Goal: Task Accomplishment & Management: Manage account settings

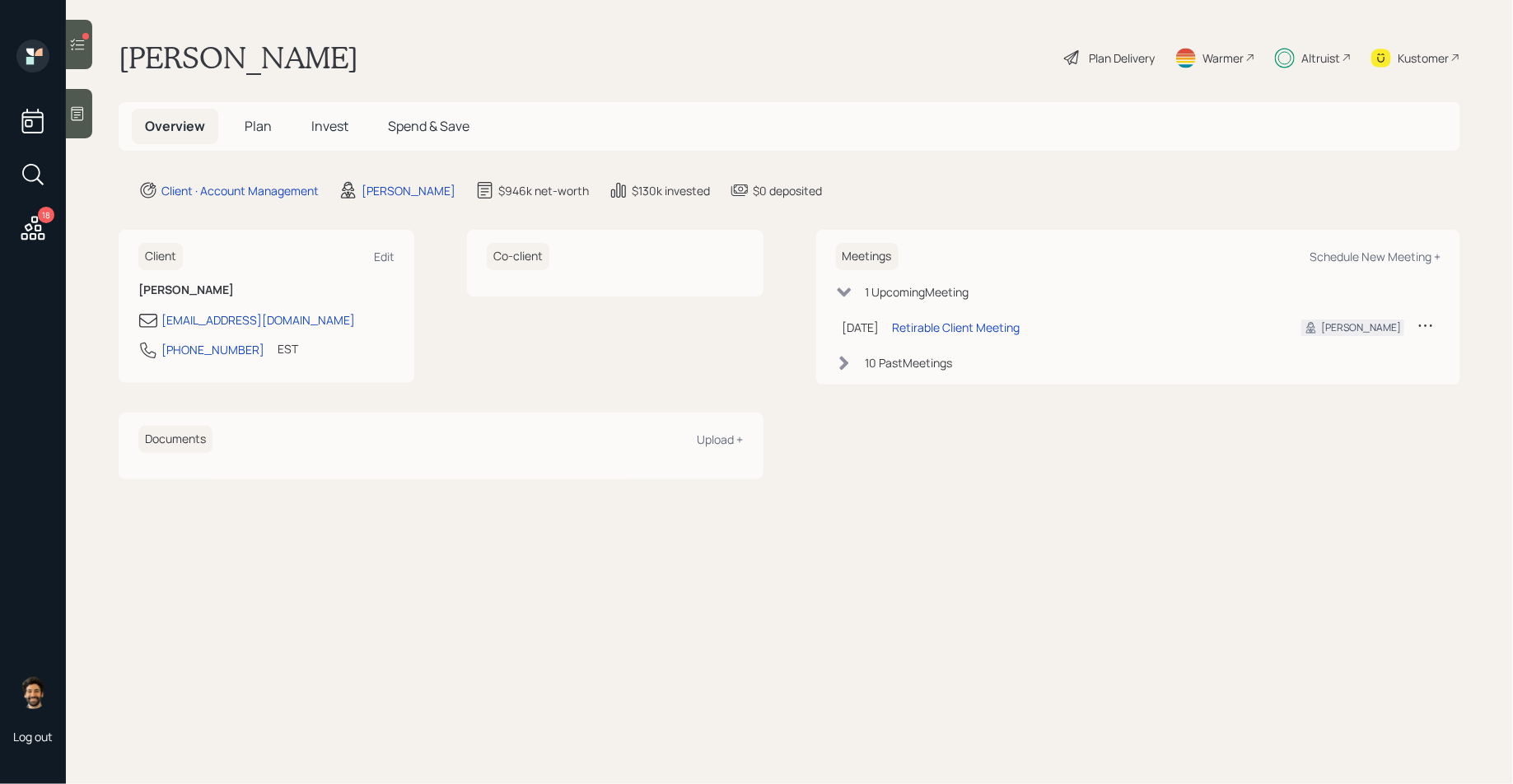
click at [87, 52] on div at bounding box center [79, 44] width 26 height 50
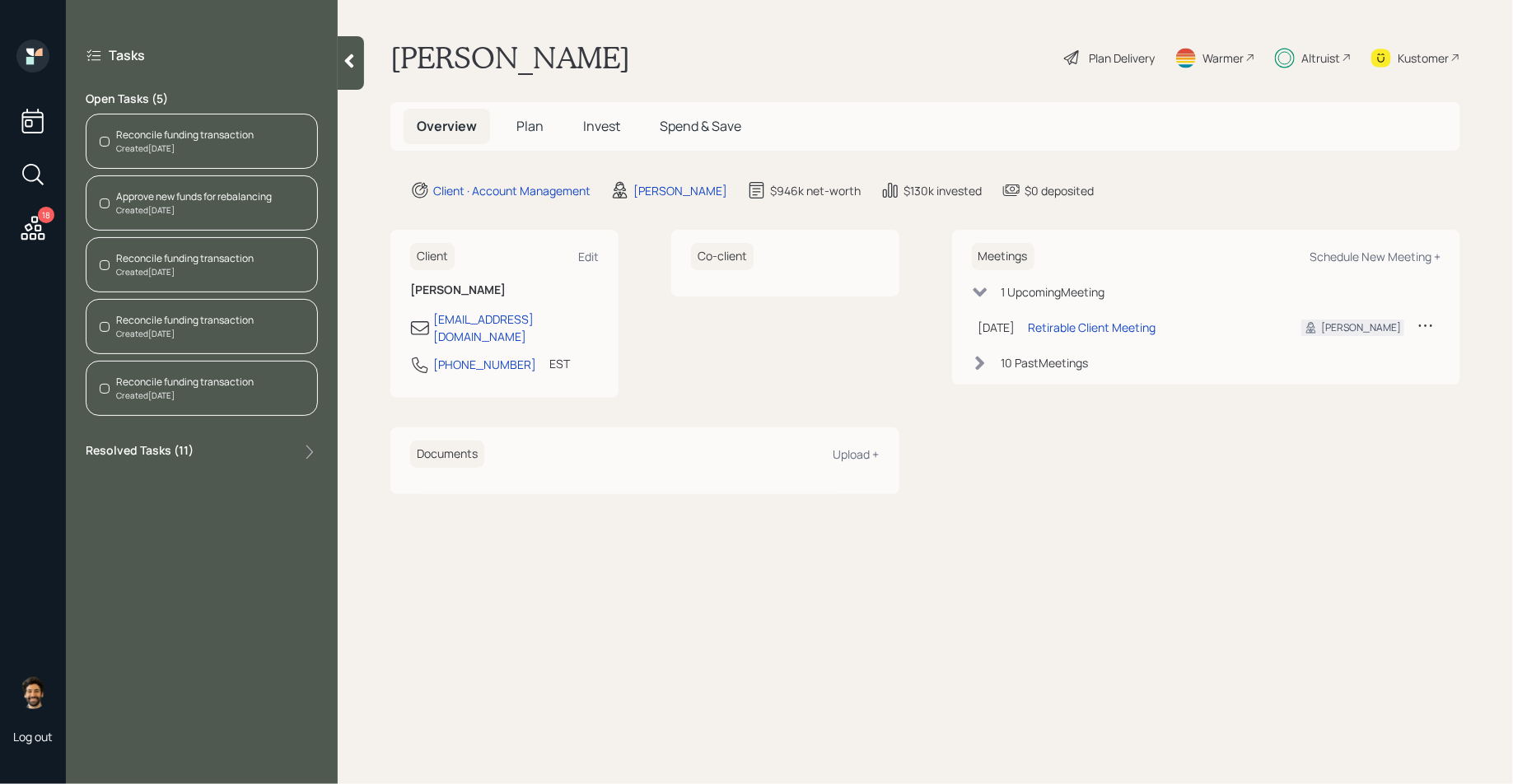
click at [172, 138] on div "Reconcile funding transaction" at bounding box center [184, 135] width 137 height 15
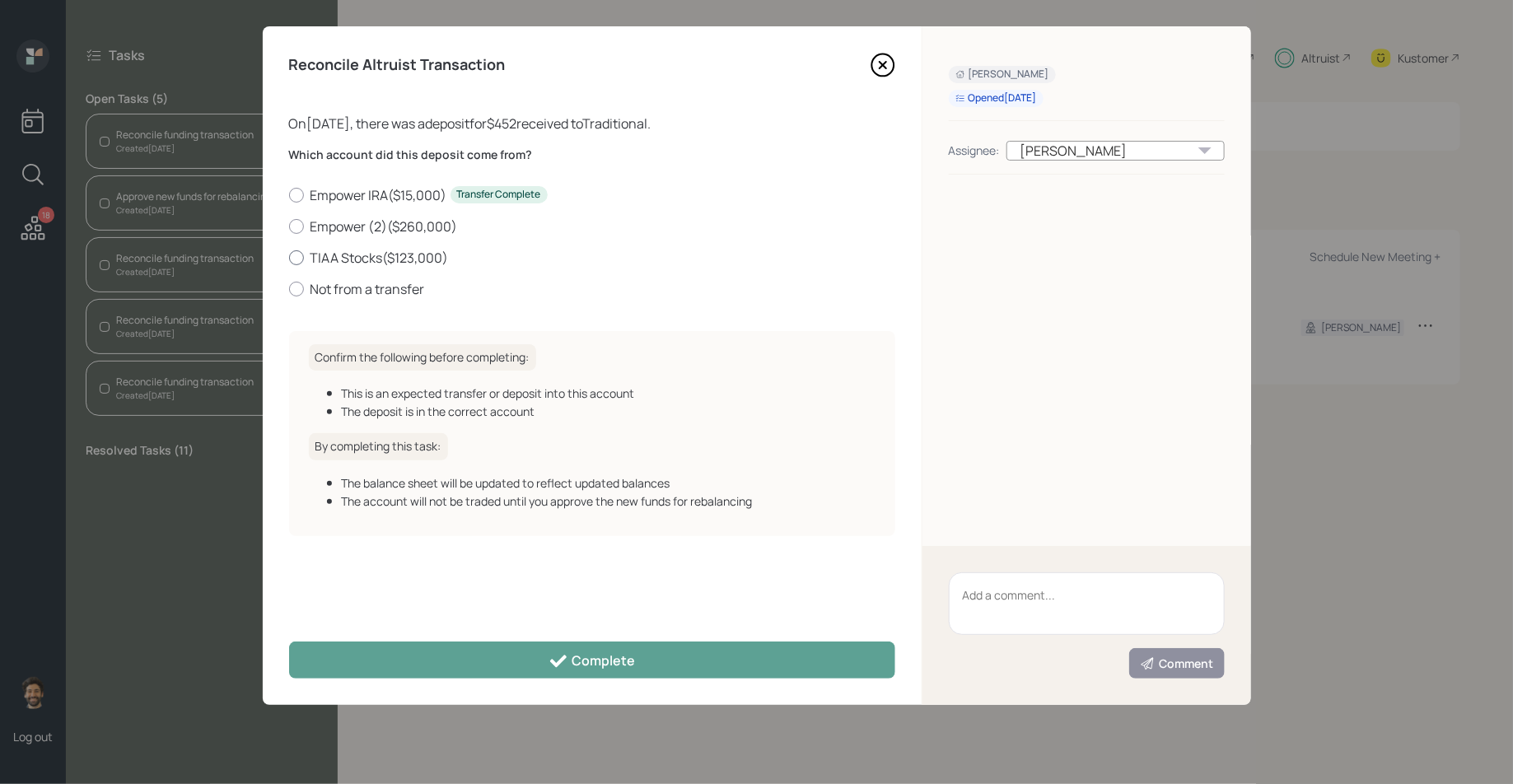
click at [353, 257] on label "TIAA Stocks ( $123,000 )" at bounding box center [592, 257] width 607 height 18
click at [289, 257] on input "TIAA Stocks ( $123,000 )" at bounding box center [288, 257] width 1 height 1
radio input "true"
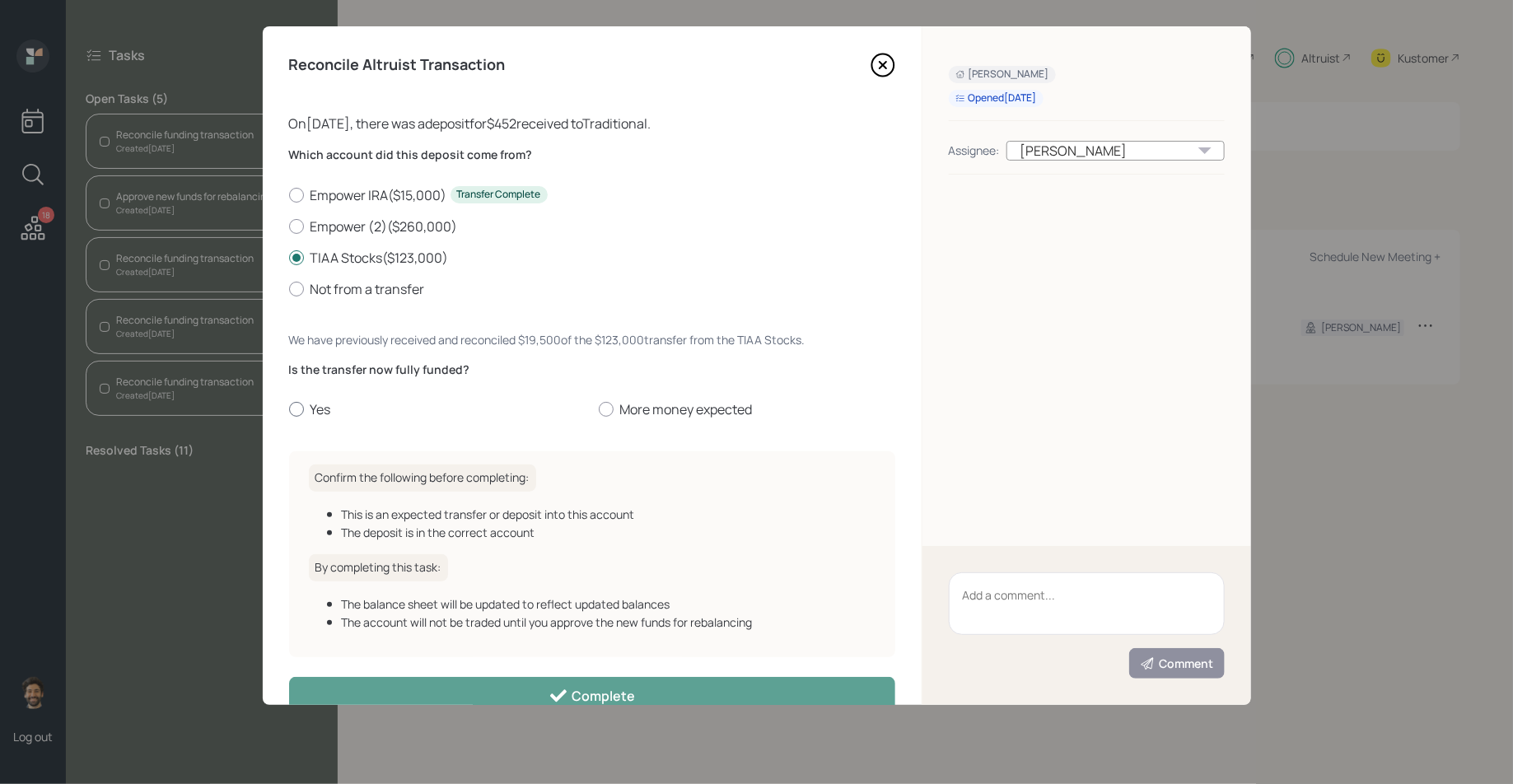
click at [321, 406] on label "Yes" at bounding box center [436, 408] width 296 height 18
click at [289, 409] on input "Yes" at bounding box center [288, 409] width 1 height 1
radio input "true"
click at [648, 407] on label "More money expected" at bounding box center [747, 408] width 296 height 18
click at [599, 409] on input "More money expected" at bounding box center [598, 409] width 1 height 1
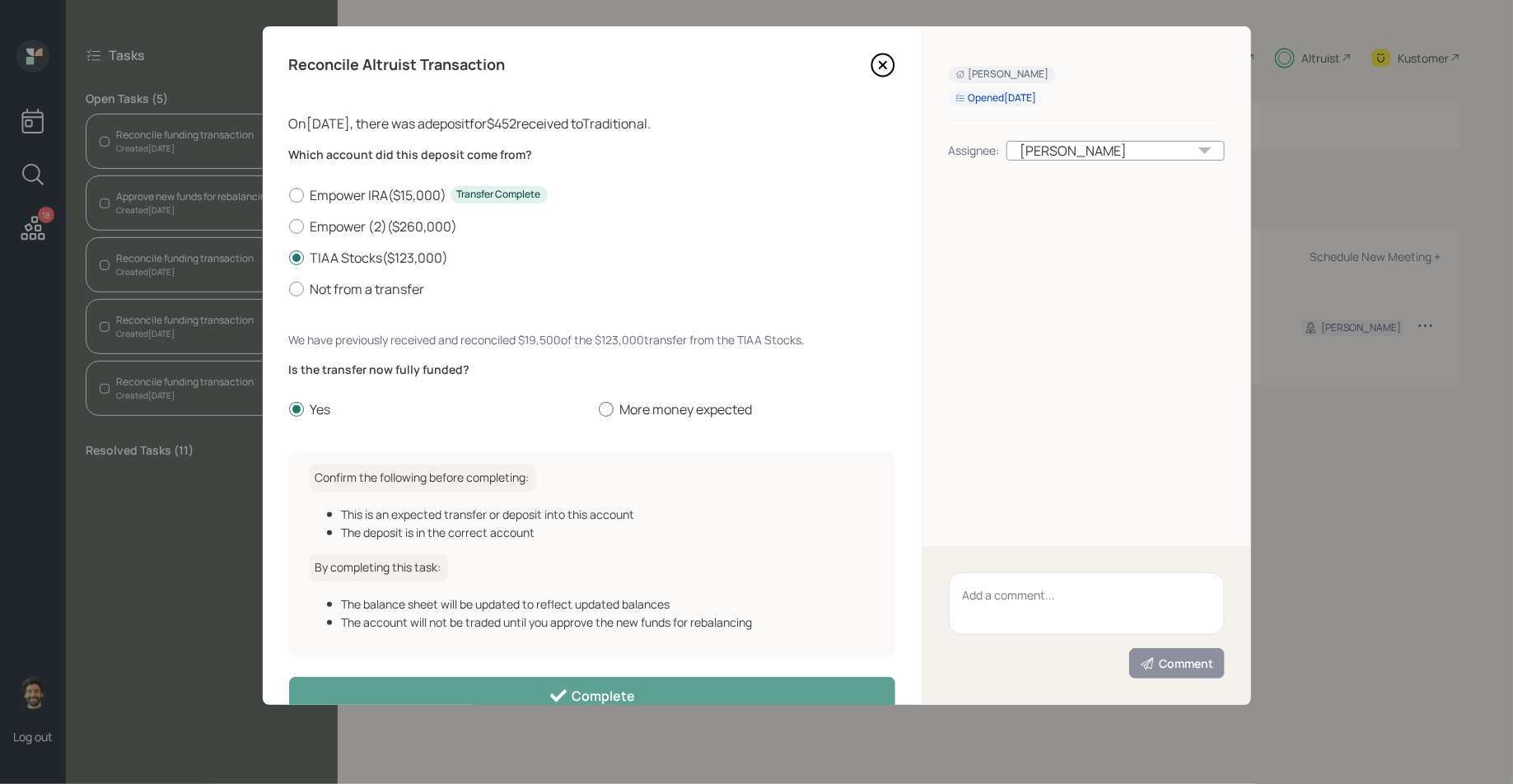
radio input "true"
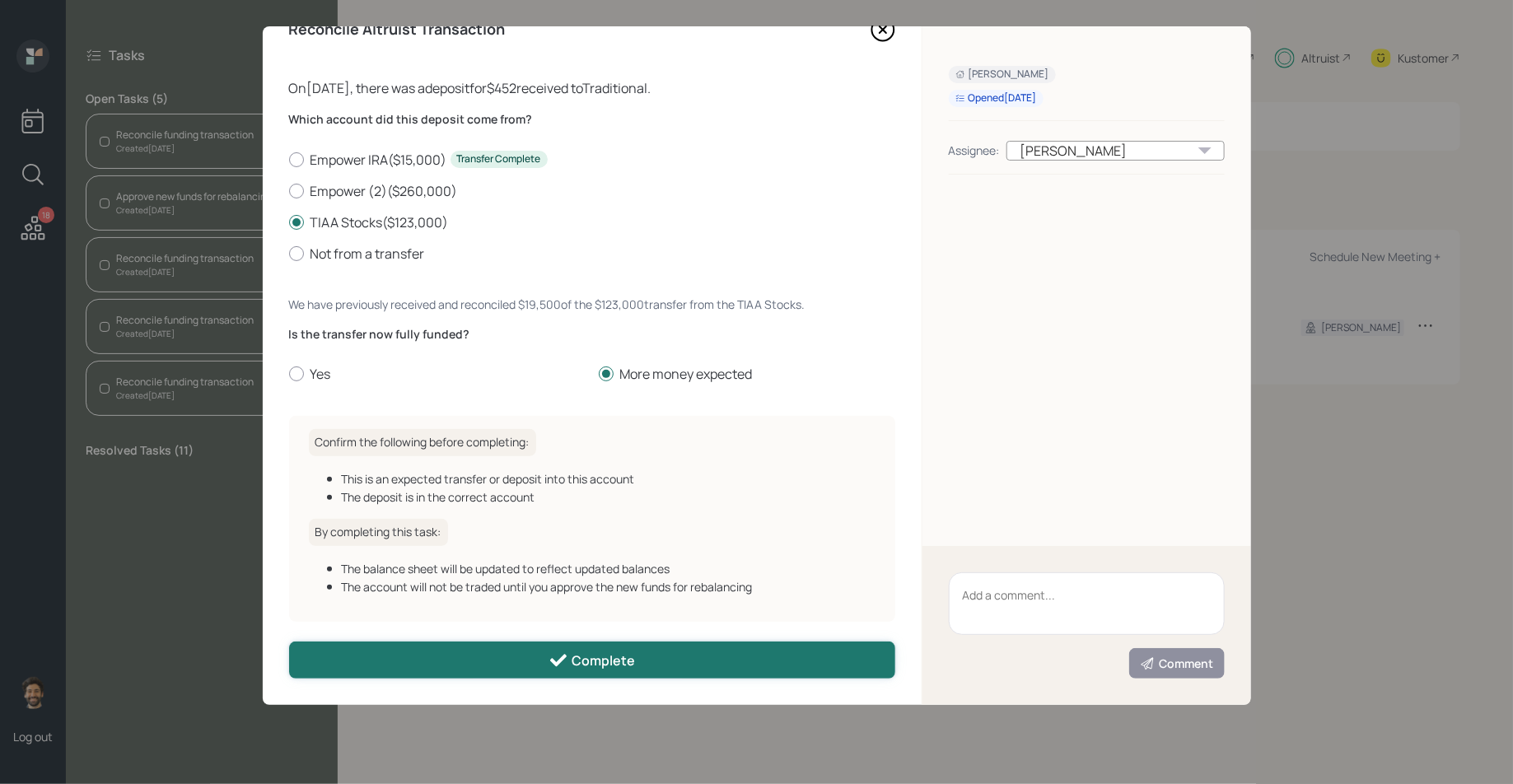
click at [536, 654] on button "Complete" at bounding box center [592, 660] width 607 height 37
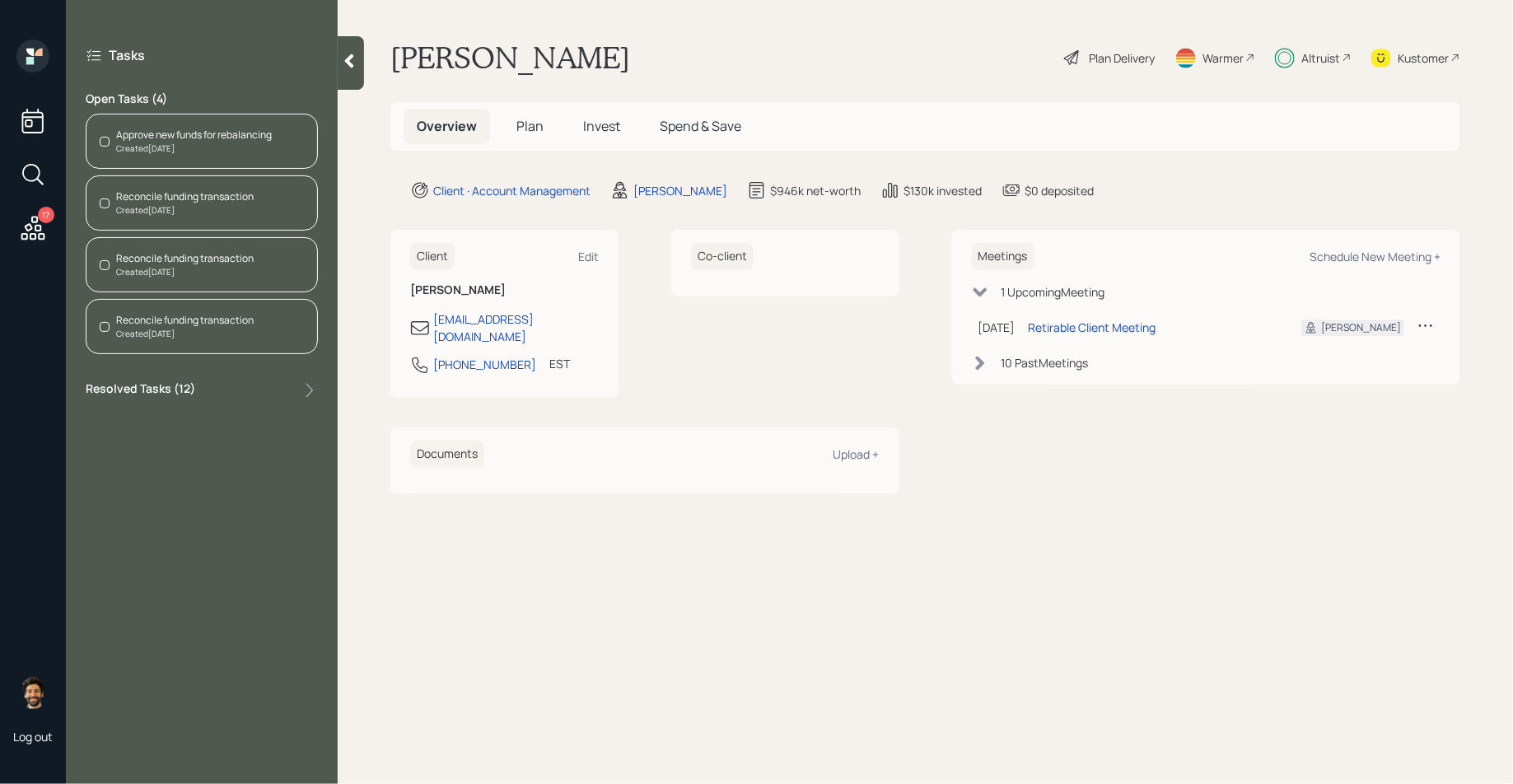
click at [140, 134] on div "Approve new funds for rebalancing" at bounding box center [193, 135] width 156 height 15
click at [171, 201] on div "Reconcile funding transaction" at bounding box center [184, 197] width 137 height 15
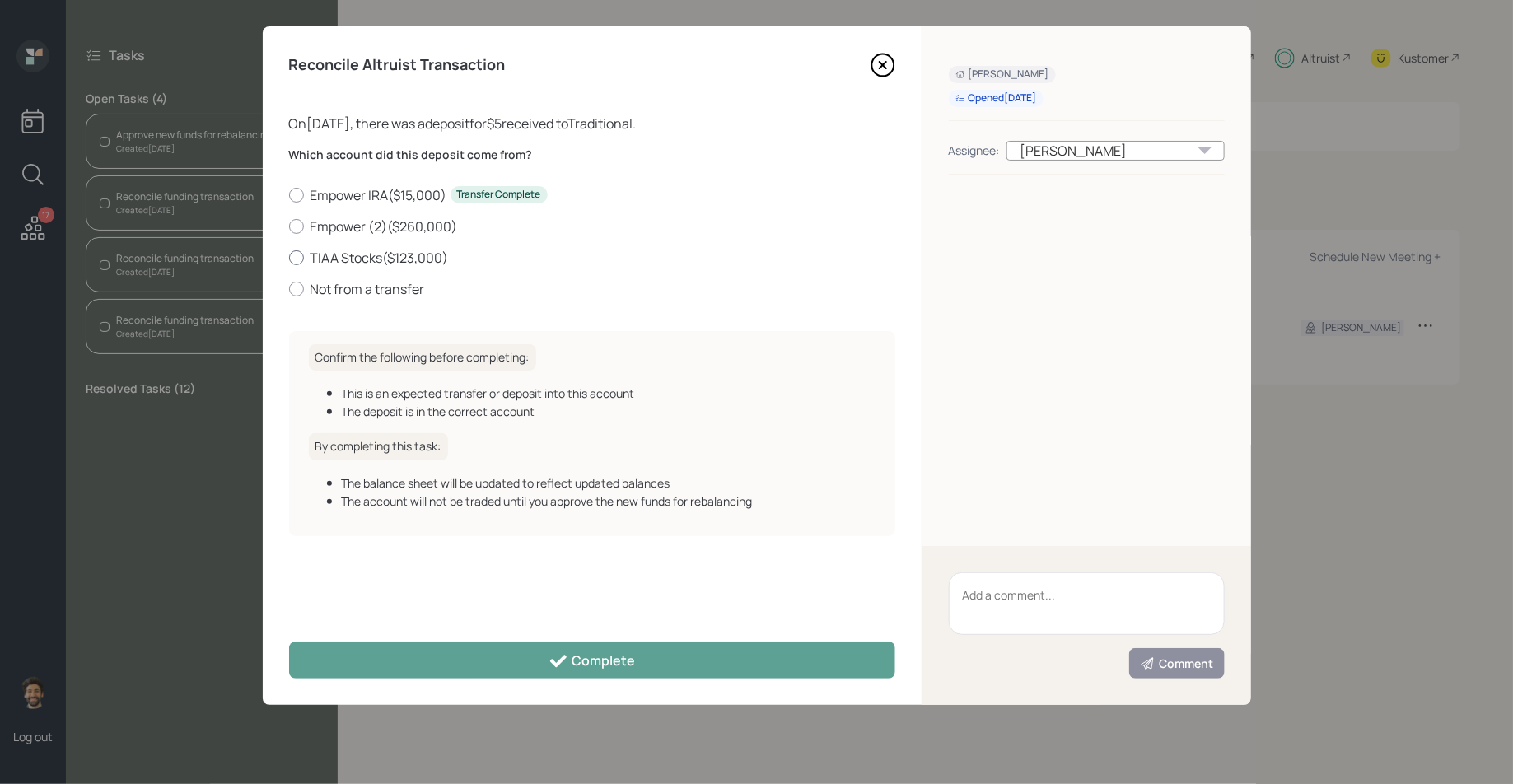
click at [365, 253] on label "TIAA Stocks ( $123,000 )" at bounding box center [592, 257] width 607 height 18
click at [289, 257] on input "TIAA Stocks ( $123,000 )" at bounding box center [288, 257] width 1 height 1
radio input "true"
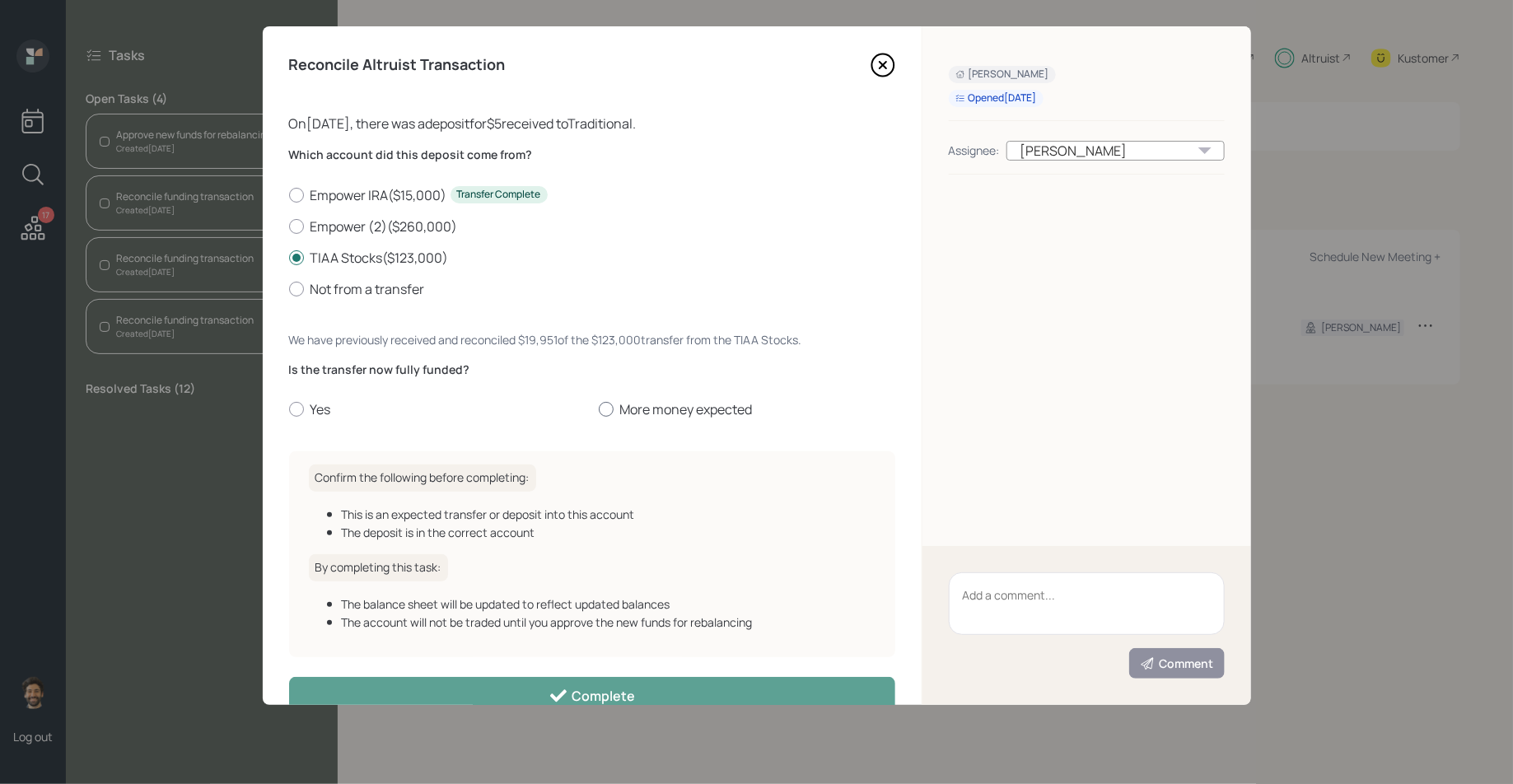
click at [650, 404] on label "More money expected" at bounding box center [747, 408] width 296 height 18
click at [599, 409] on input "More money expected" at bounding box center [598, 409] width 1 height 1
radio input "true"
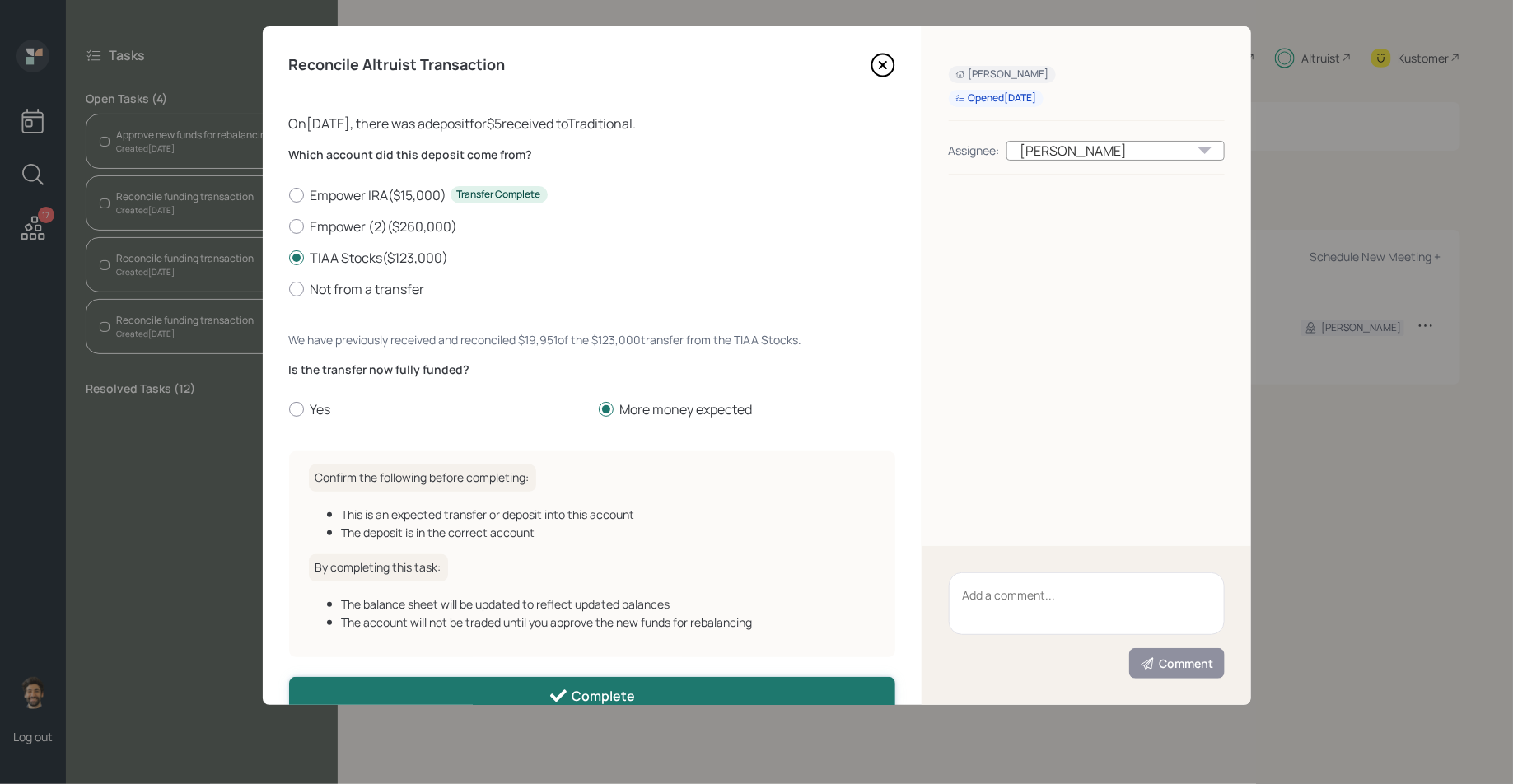
click at [564, 696] on icon at bounding box center [558, 695] width 20 height 20
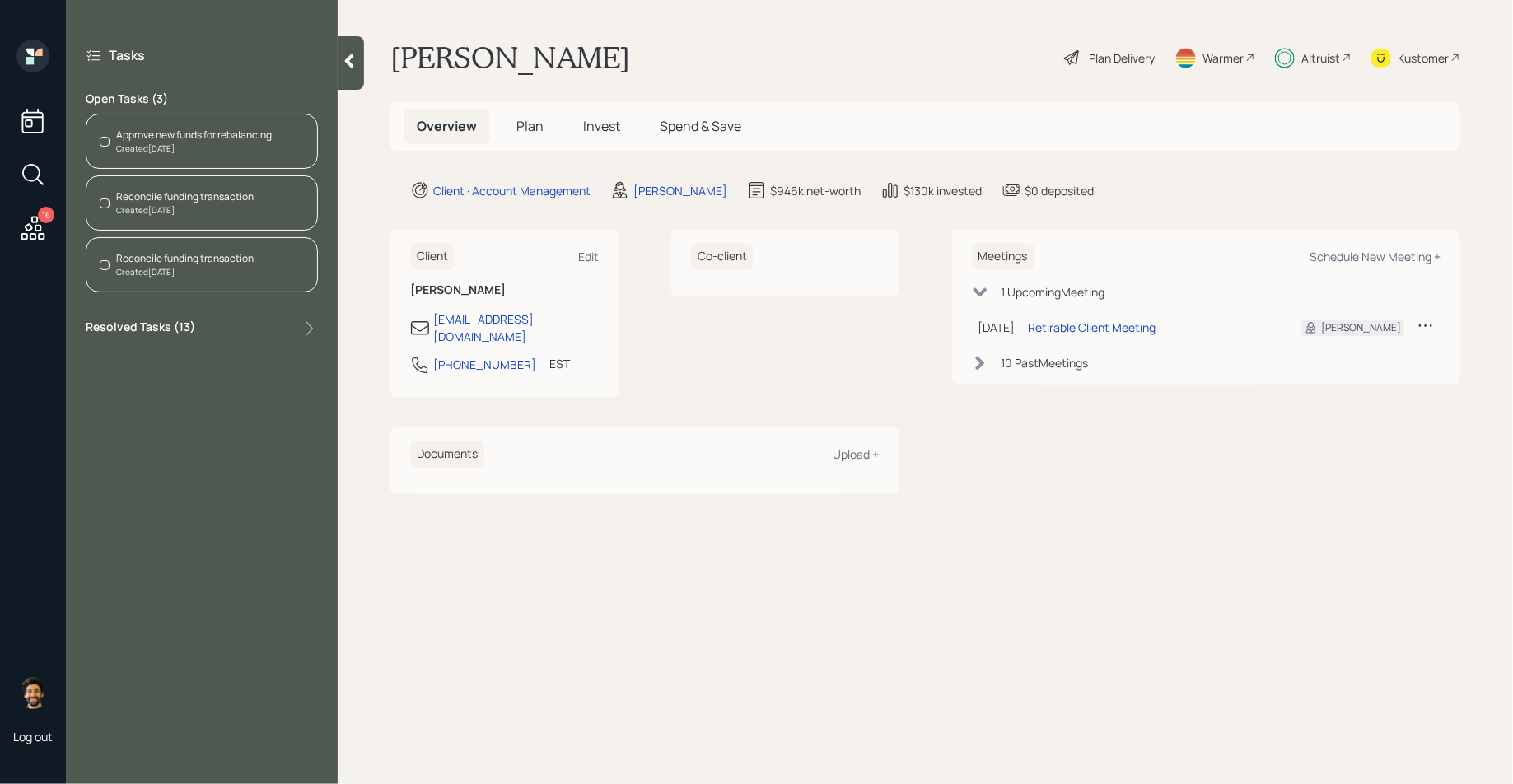
click at [165, 254] on div "Reconcile funding transaction" at bounding box center [184, 259] width 137 height 15
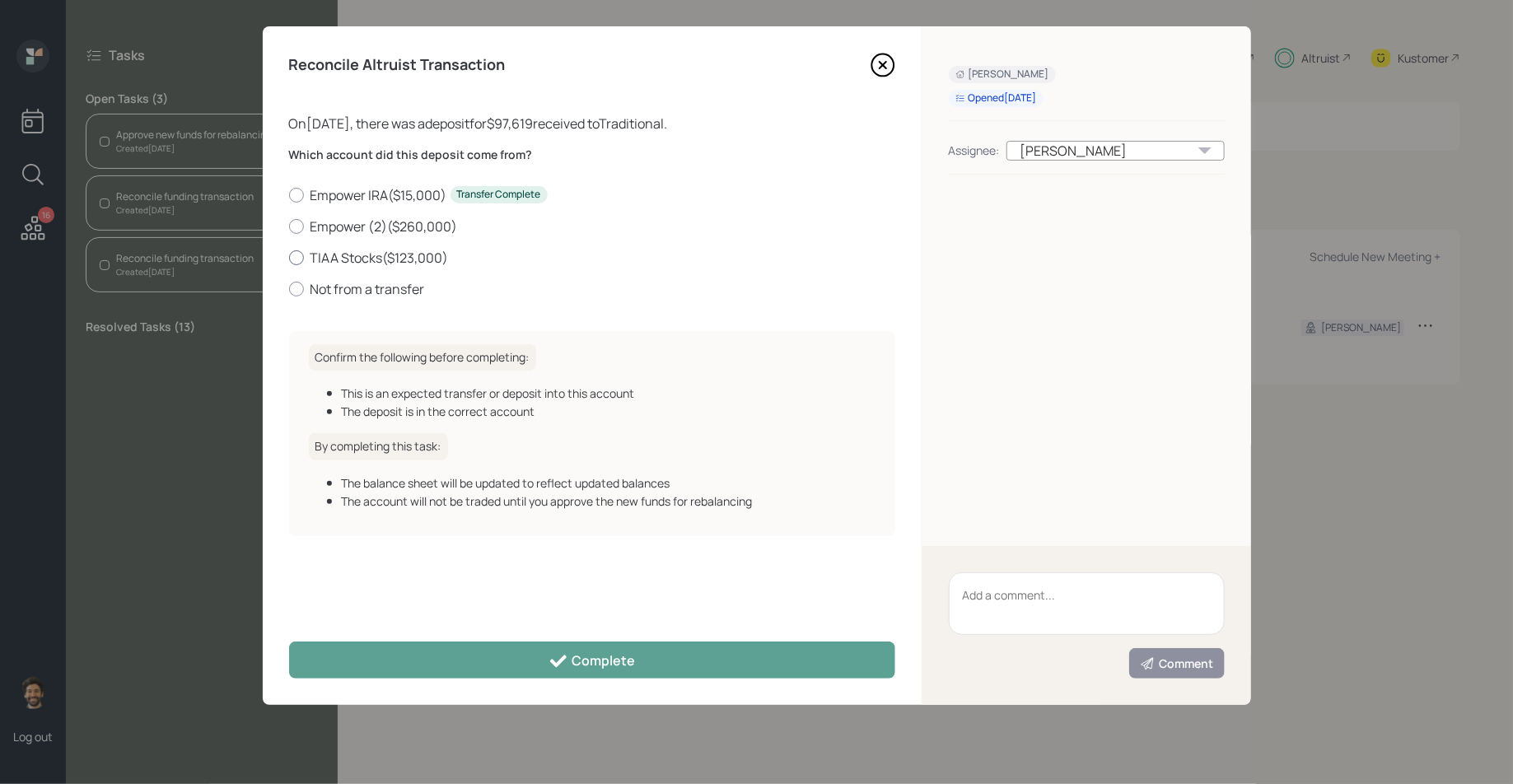
click at [378, 254] on label "TIAA Stocks ( $123,000 )" at bounding box center [592, 257] width 607 height 18
click at [289, 257] on input "TIAA Stocks ( $123,000 )" at bounding box center [288, 257] width 1 height 1
radio input "true"
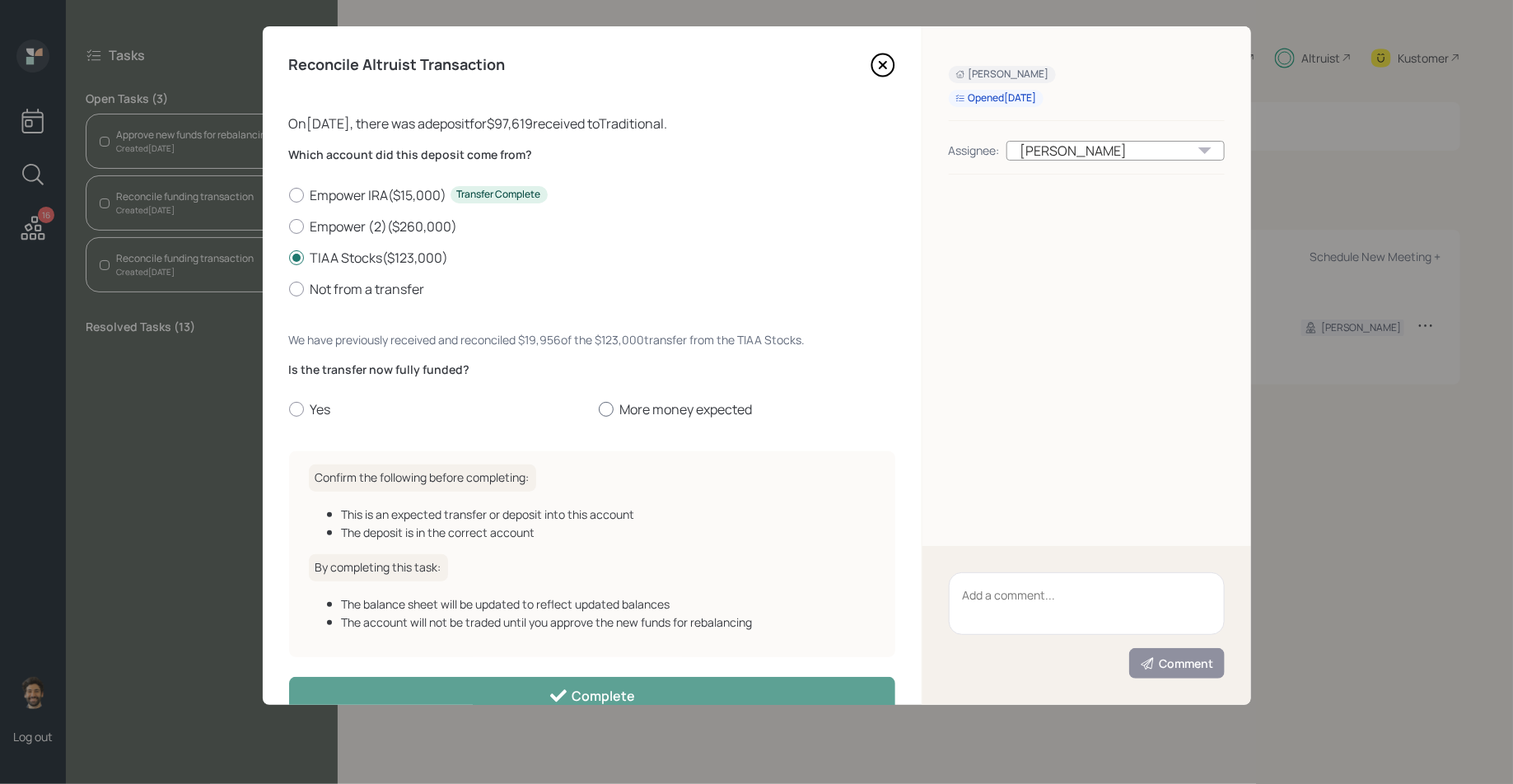
click at [621, 413] on label "More money expected" at bounding box center [747, 408] width 296 height 18
click at [599, 410] on input "More money expected" at bounding box center [598, 409] width 1 height 1
radio input "true"
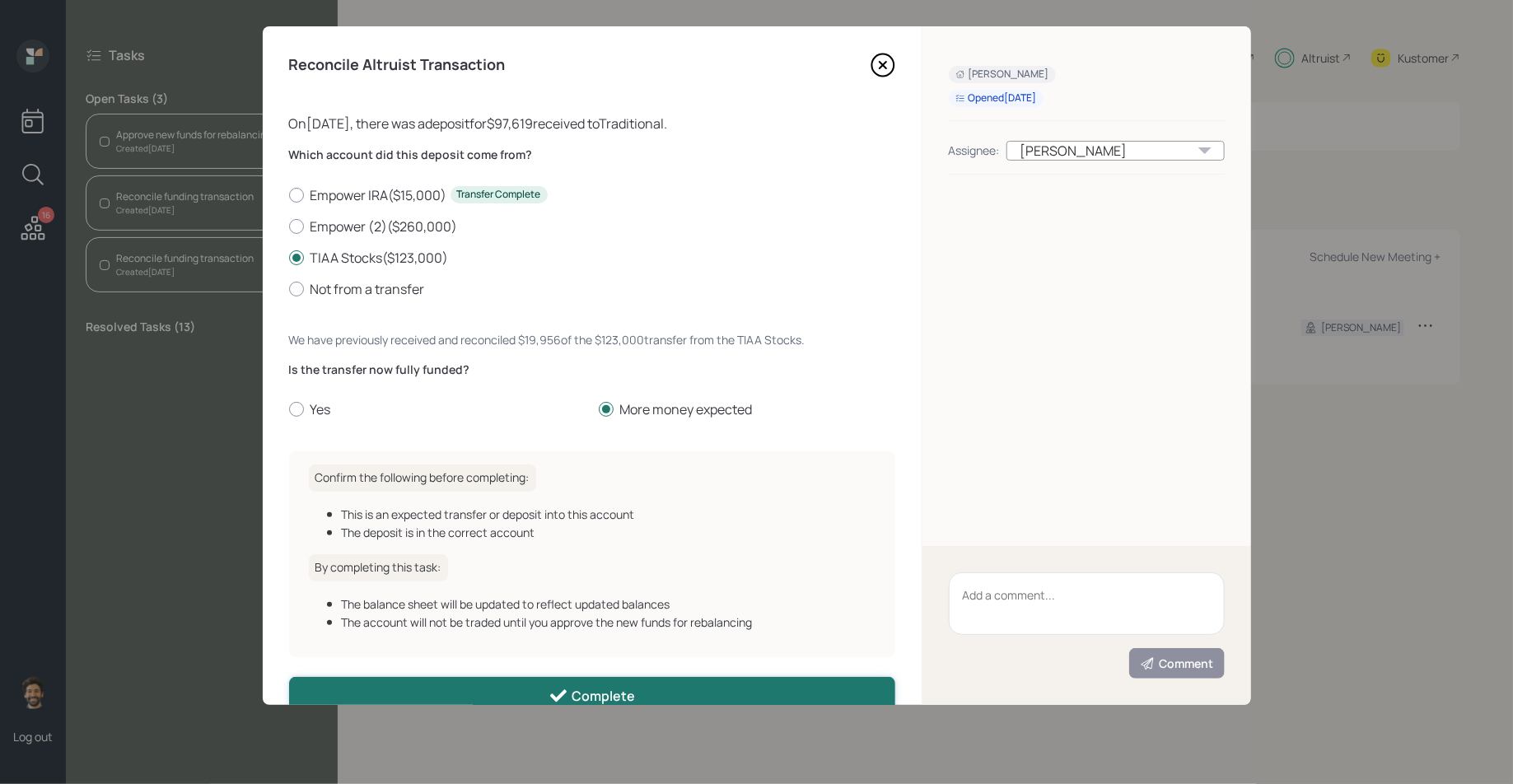
click at [557, 701] on icon at bounding box center [559, 695] width 17 height 12
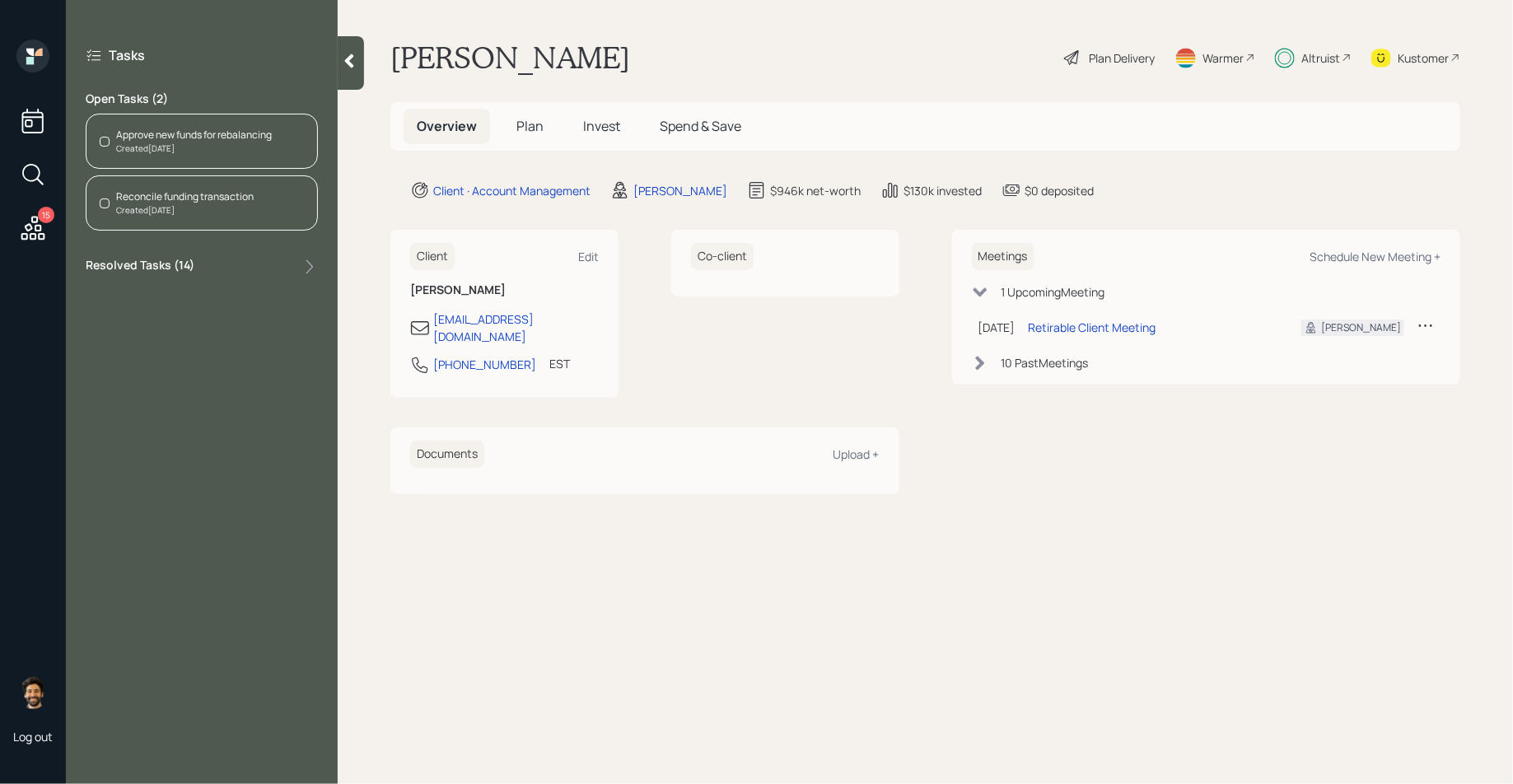
click at [180, 209] on div "Created [DATE]" at bounding box center [184, 210] width 137 height 12
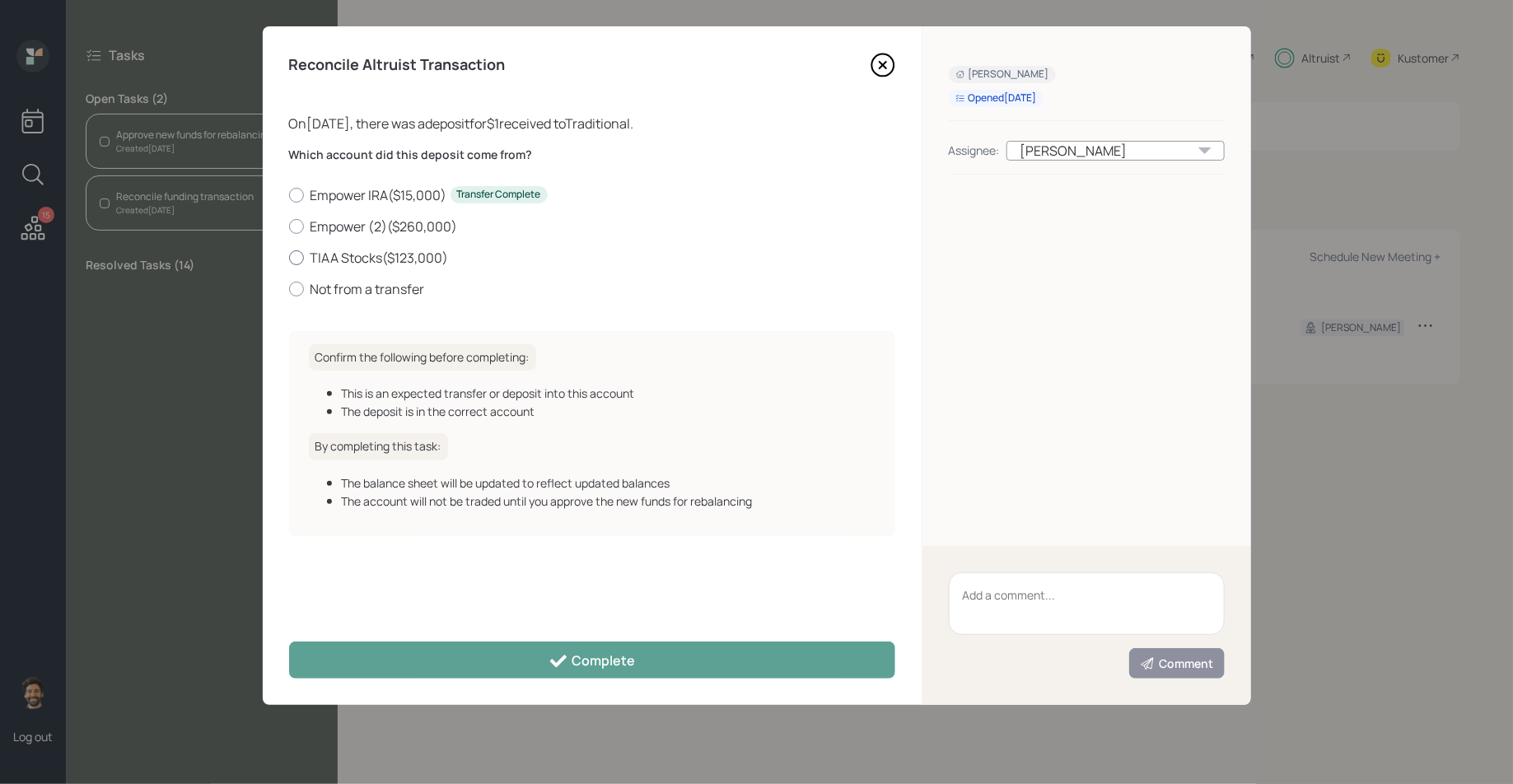
click at [322, 256] on label "TIAA Stocks ( $123,000 )" at bounding box center [592, 257] width 607 height 18
click at [289, 257] on input "TIAA Stocks ( $123,000 )" at bounding box center [288, 257] width 1 height 1
radio input "true"
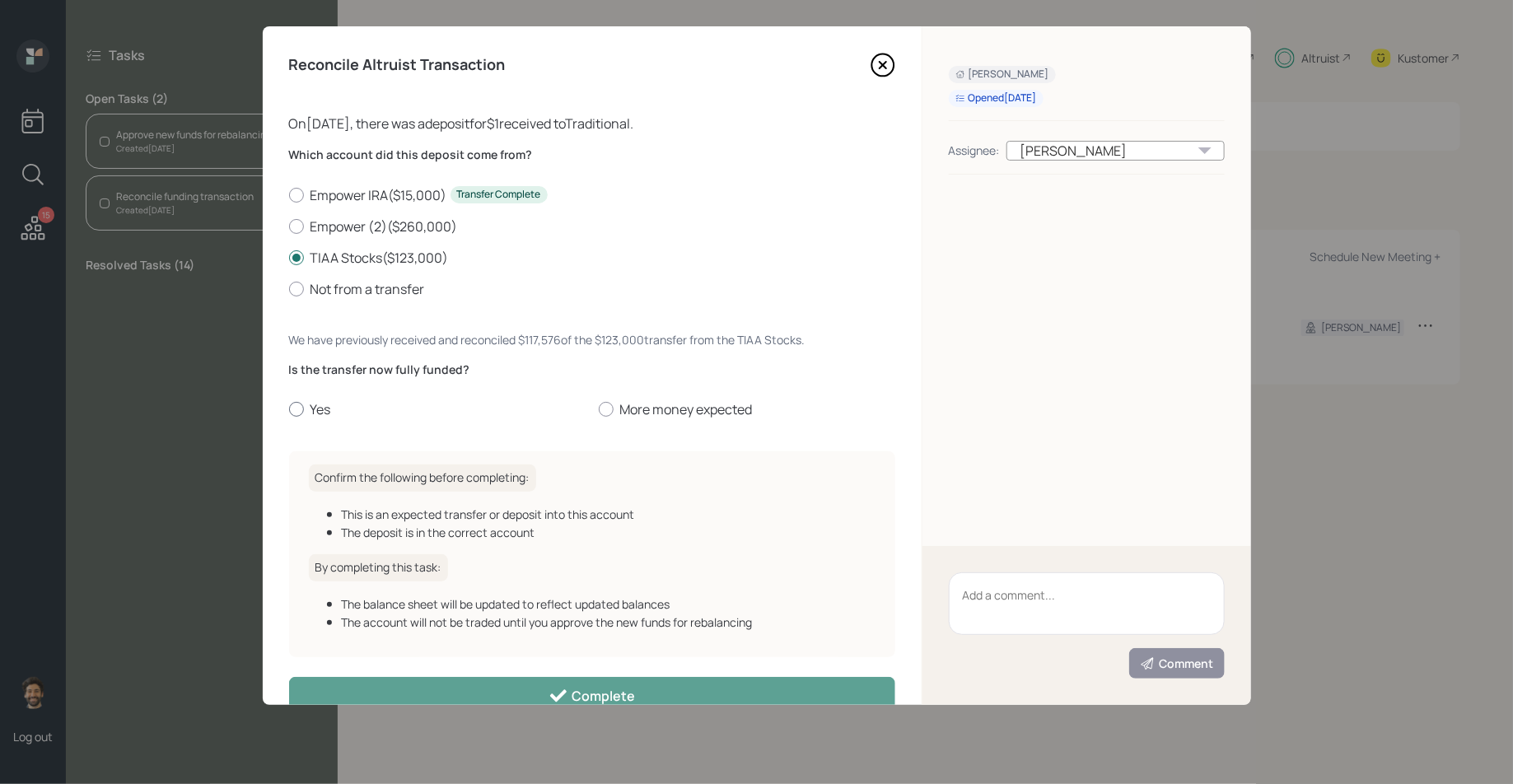
click at [318, 408] on label "Yes" at bounding box center [436, 408] width 296 height 18
click at [289, 409] on input "Yes" at bounding box center [288, 409] width 1 height 1
radio input "true"
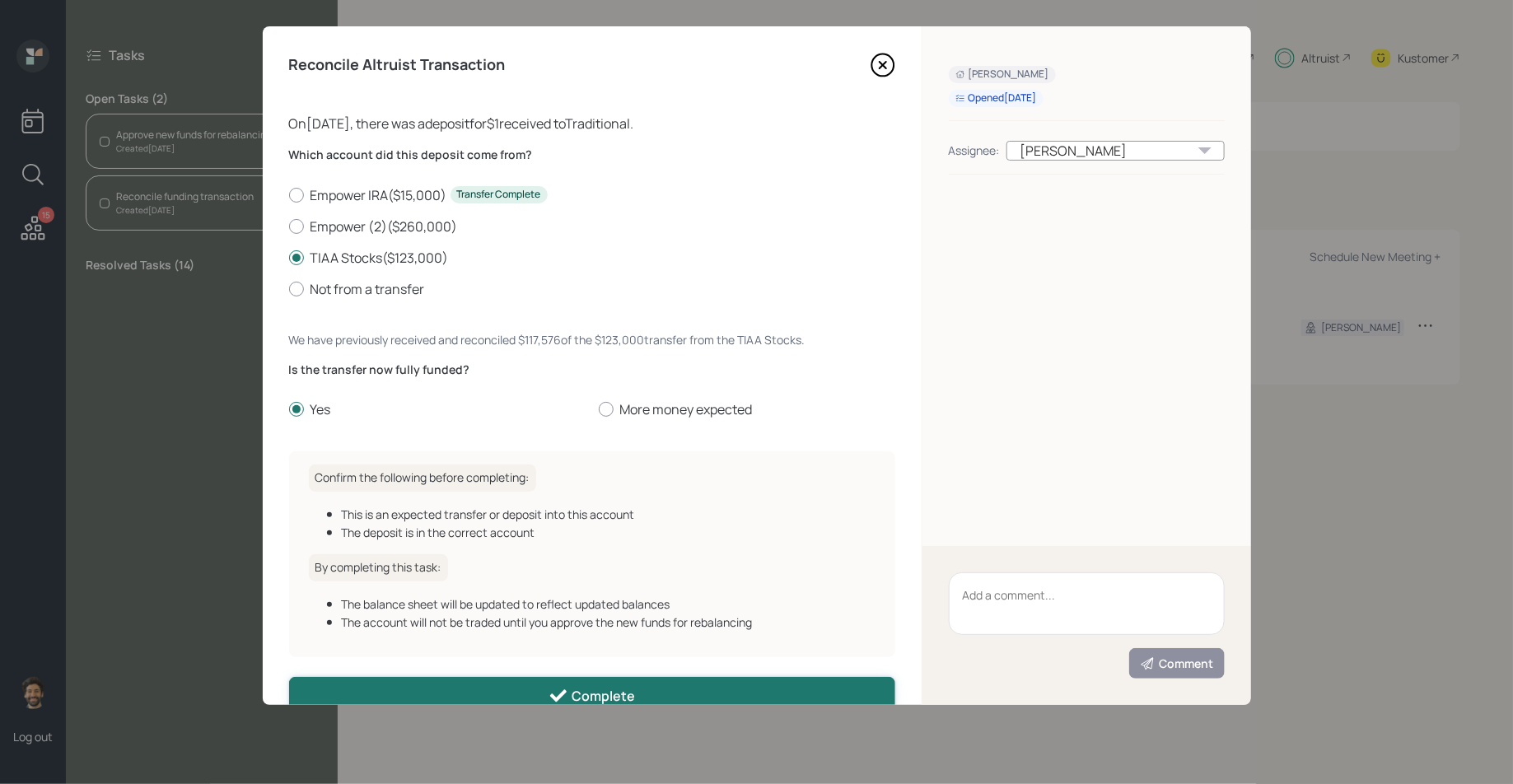
click at [449, 679] on button "Complete" at bounding box center [592, 695] width 607 height 37
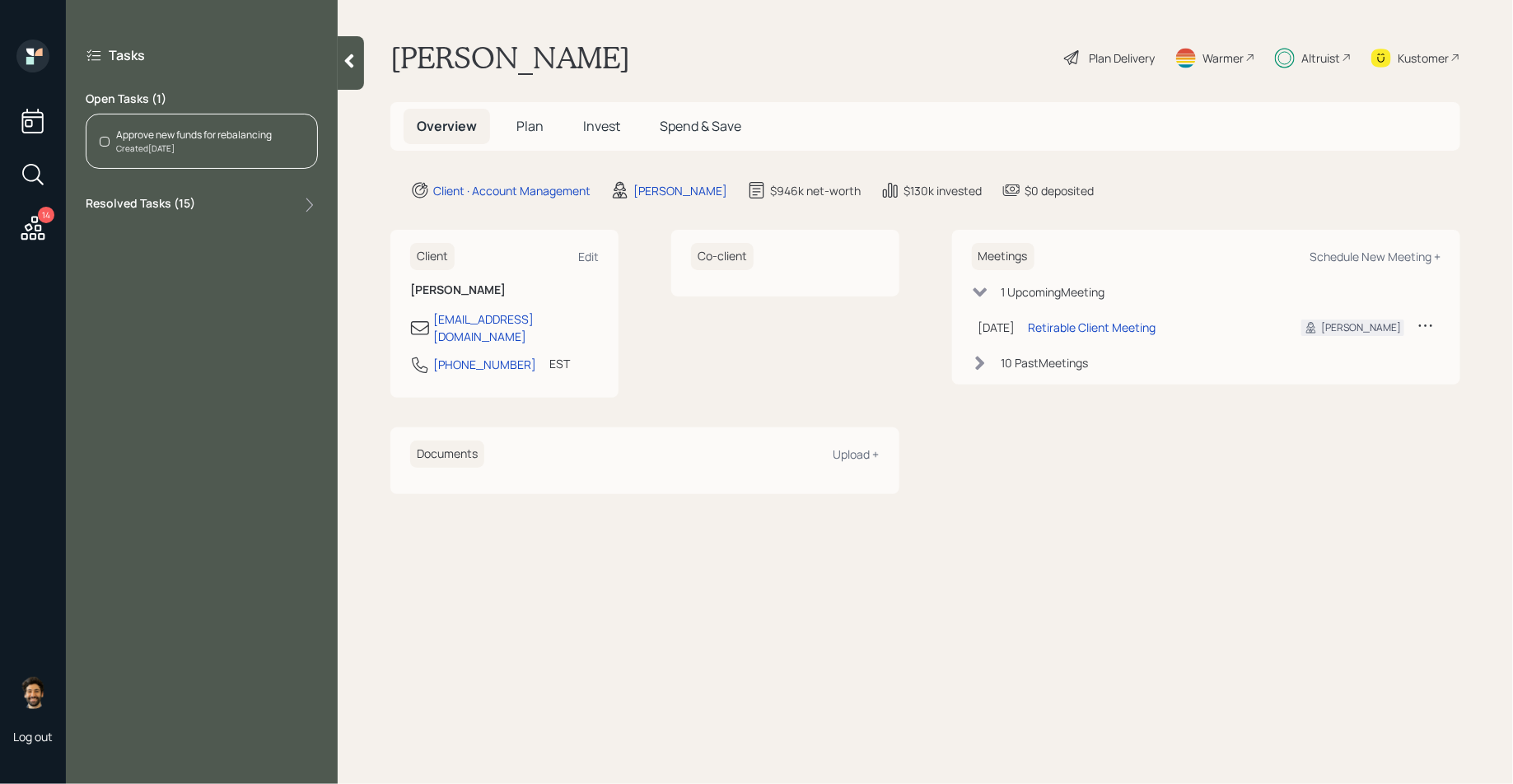
click at [239, 140] on div "Approve new funds for rebalancing" at bounding box center [193, 135] width 156 height 15
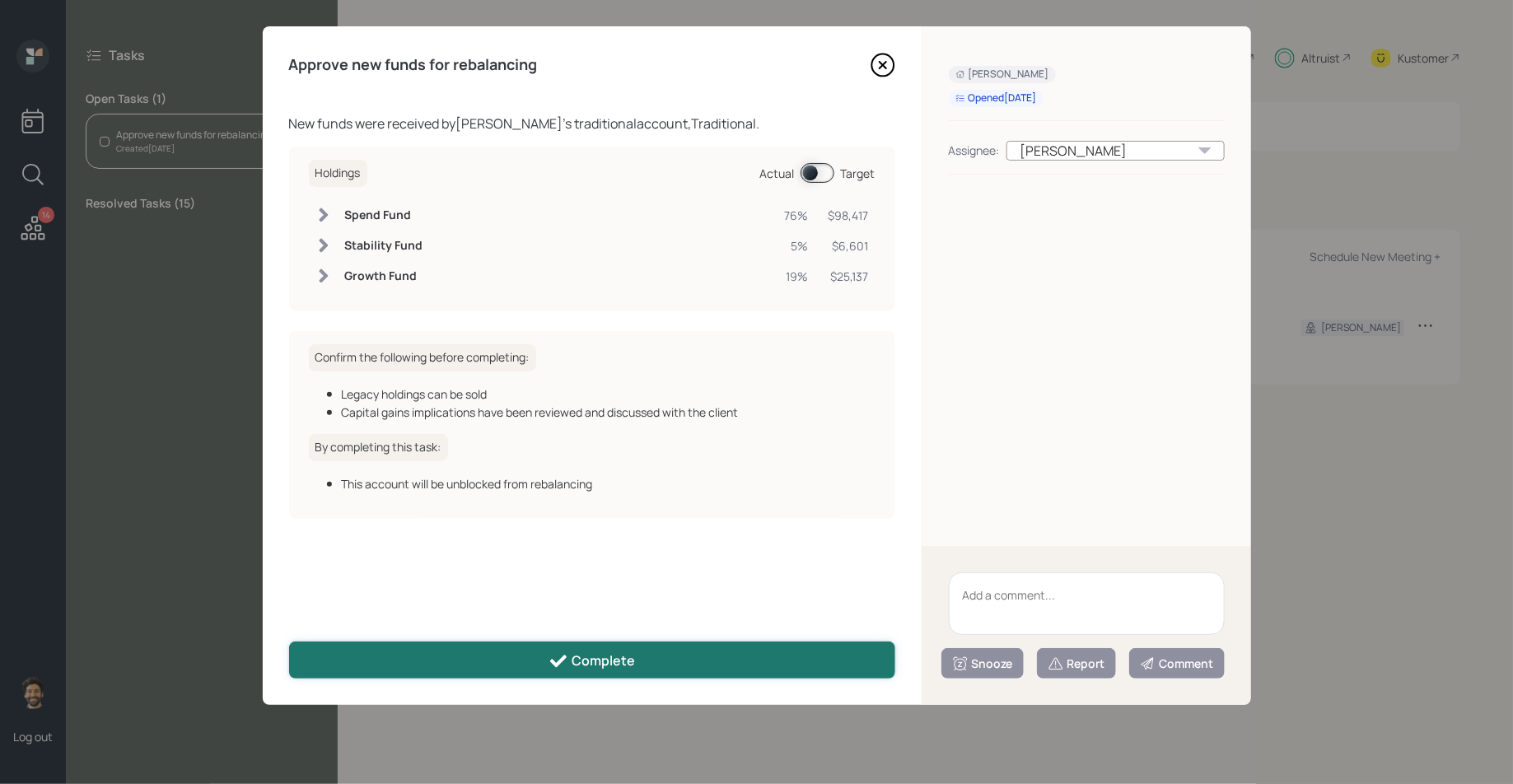
click at [432, 667] on button "Complete" at bounding box center [592, 660] width 607 height 37
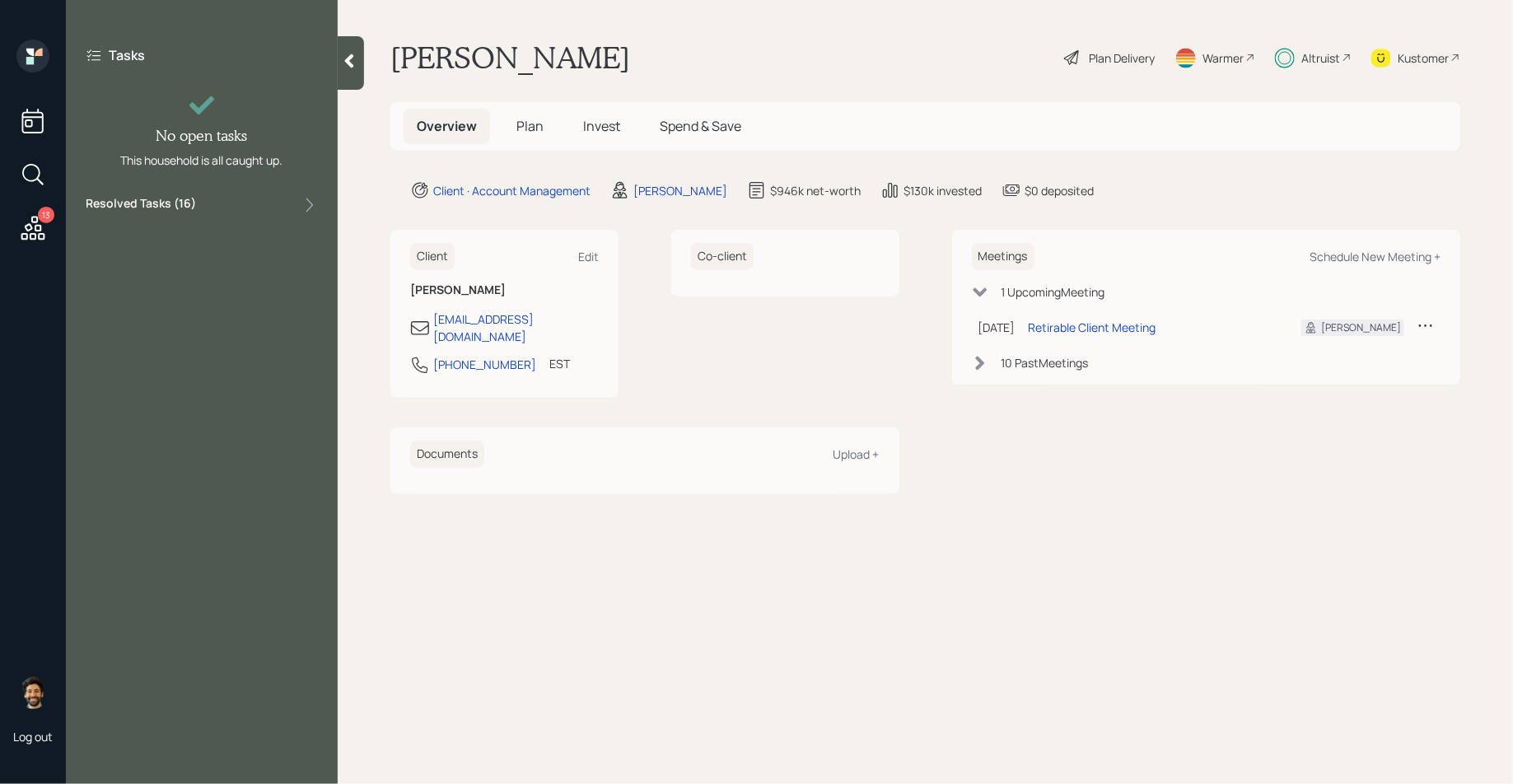
click at [1408, 70] on div "Kustomer" at bounding box center [1415, 57] width 89 height 36
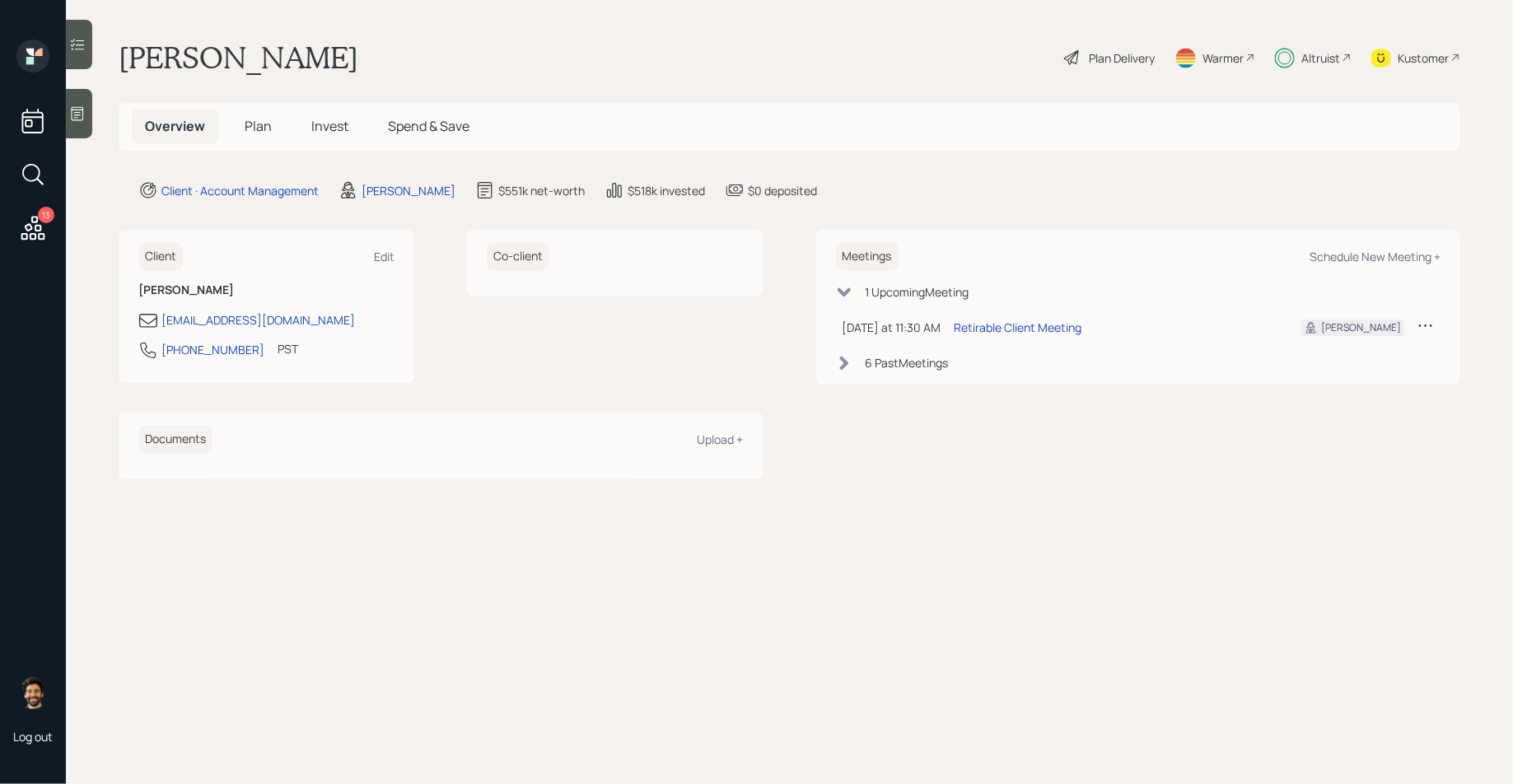
click at [41, 224] on icon at bounding box center [33, 228] width 30 height 30
